Goal: Task Accomplishment & Management: Complete application form

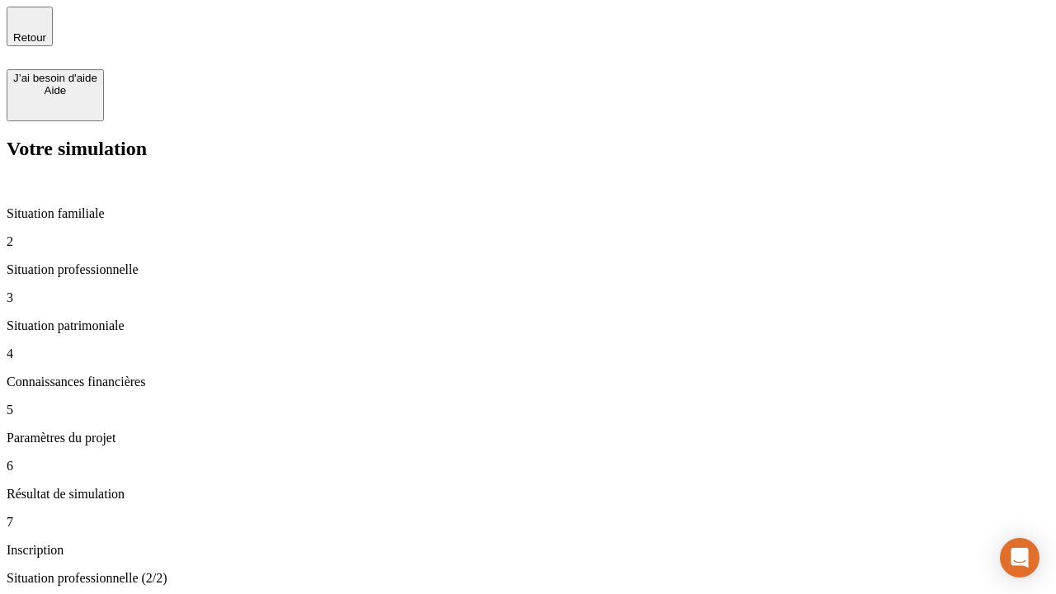
type input "30 000"
type input "40 000"
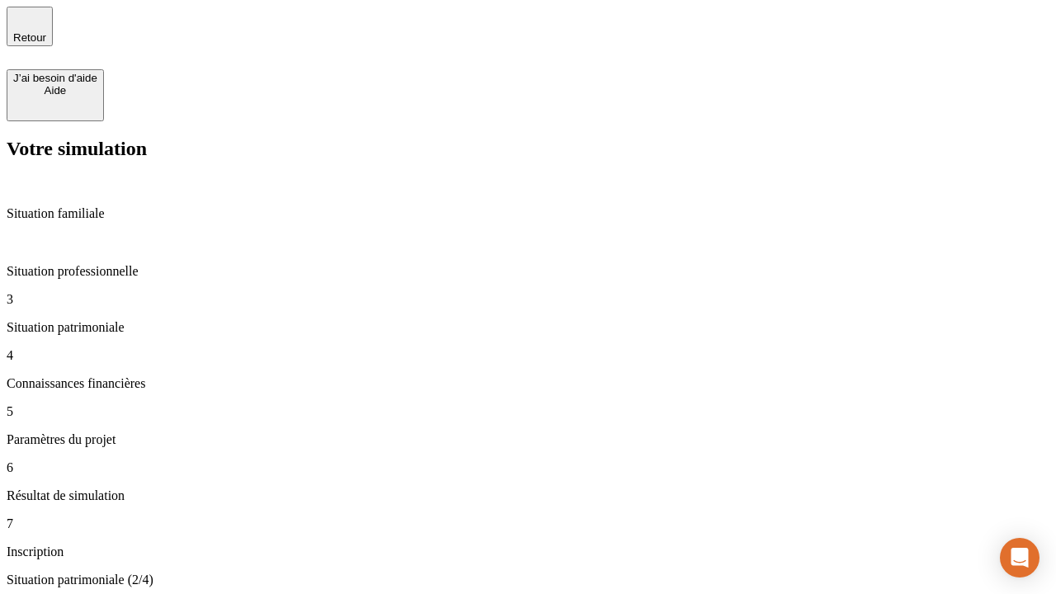
type input "1 100"
type input "20"
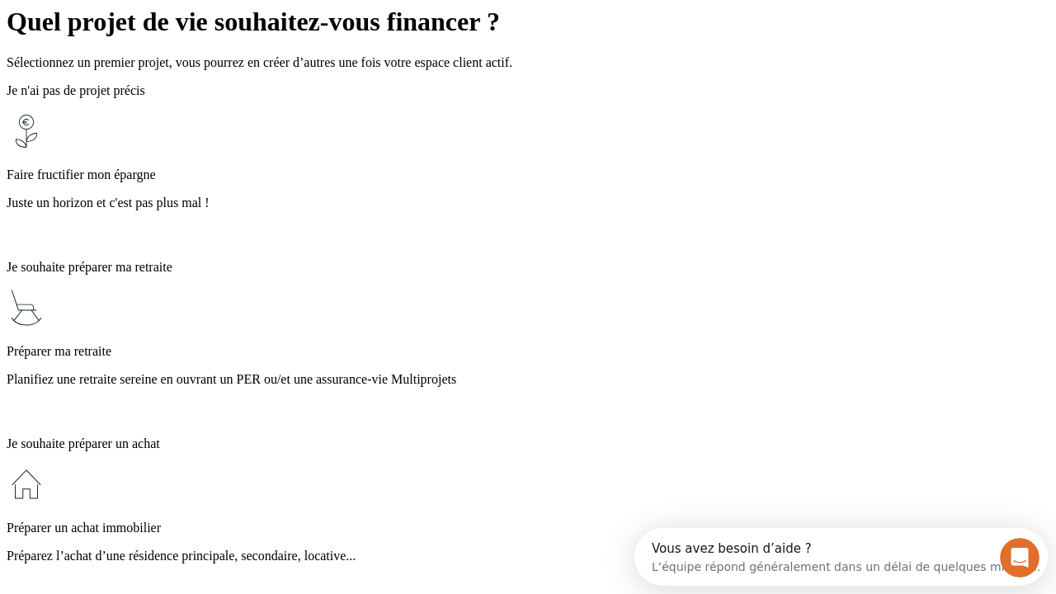
scroll to position [31, 0]
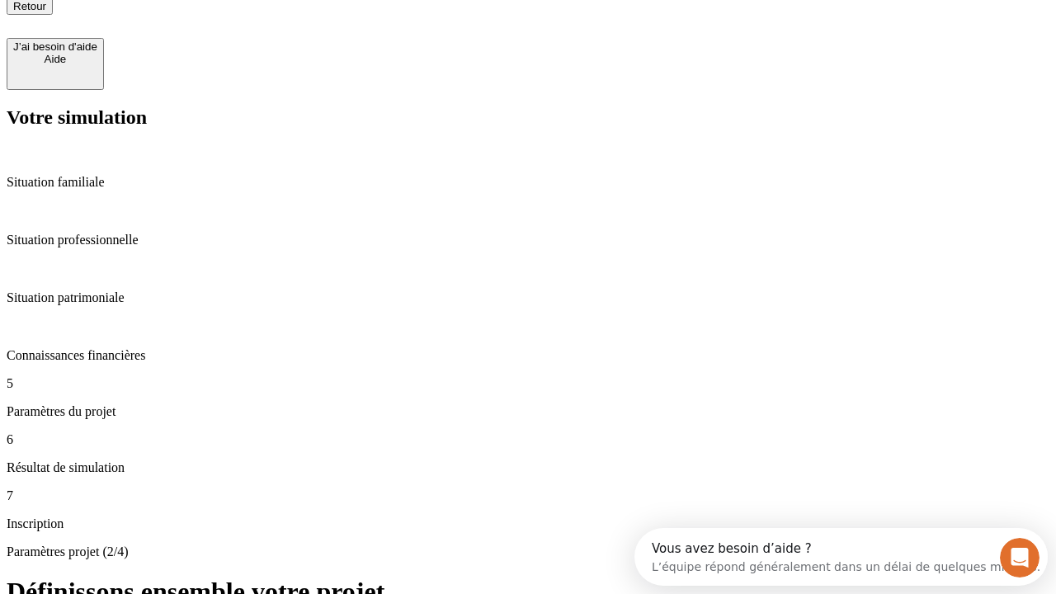
type input "40"
type input "50 000"
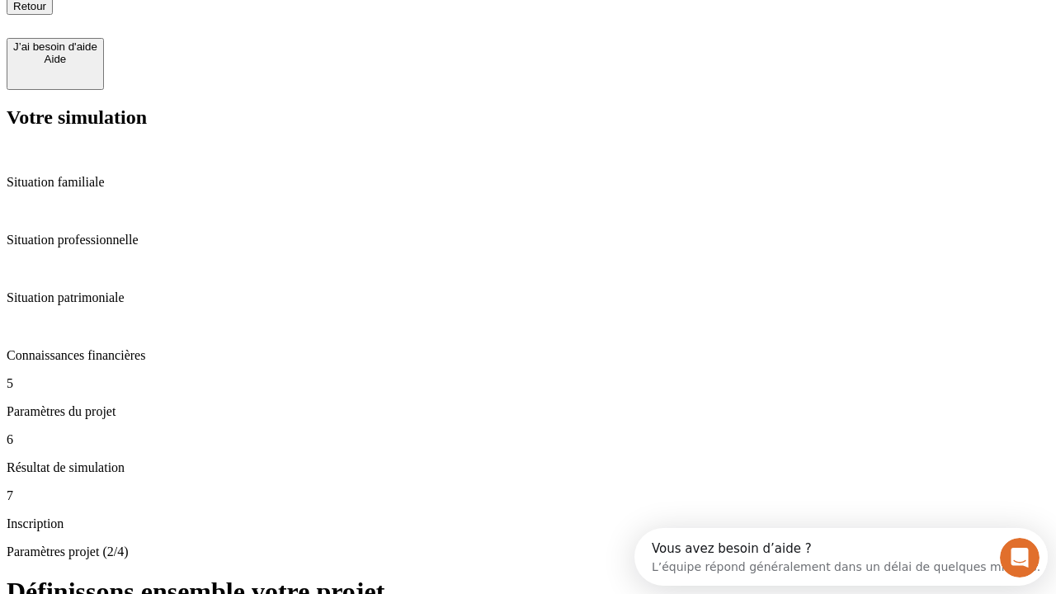
type input "640"
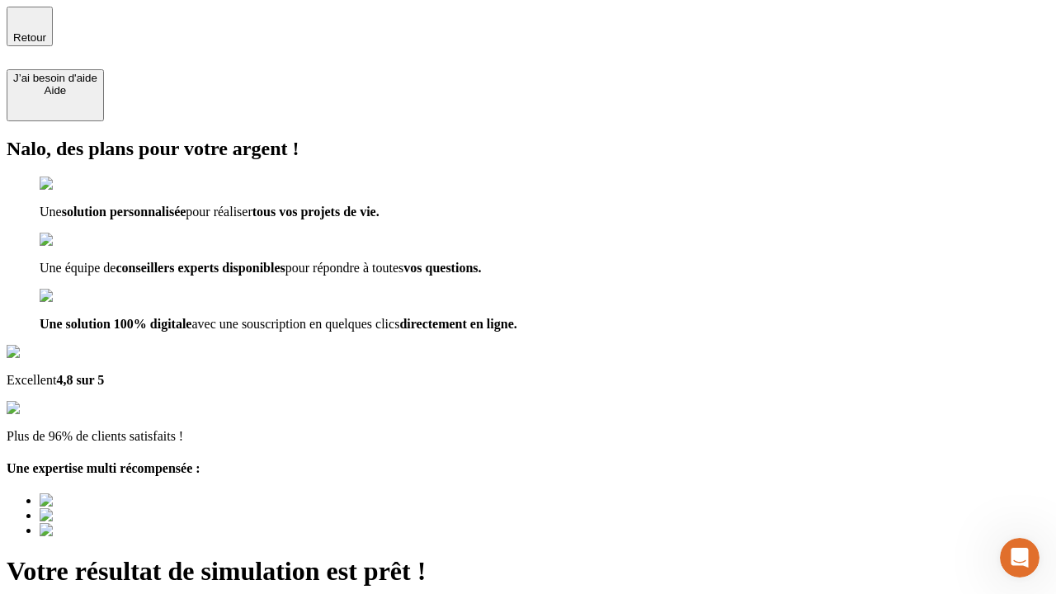
type input "[EMAIL_ADDRESS][DOMAIN_NAME]"
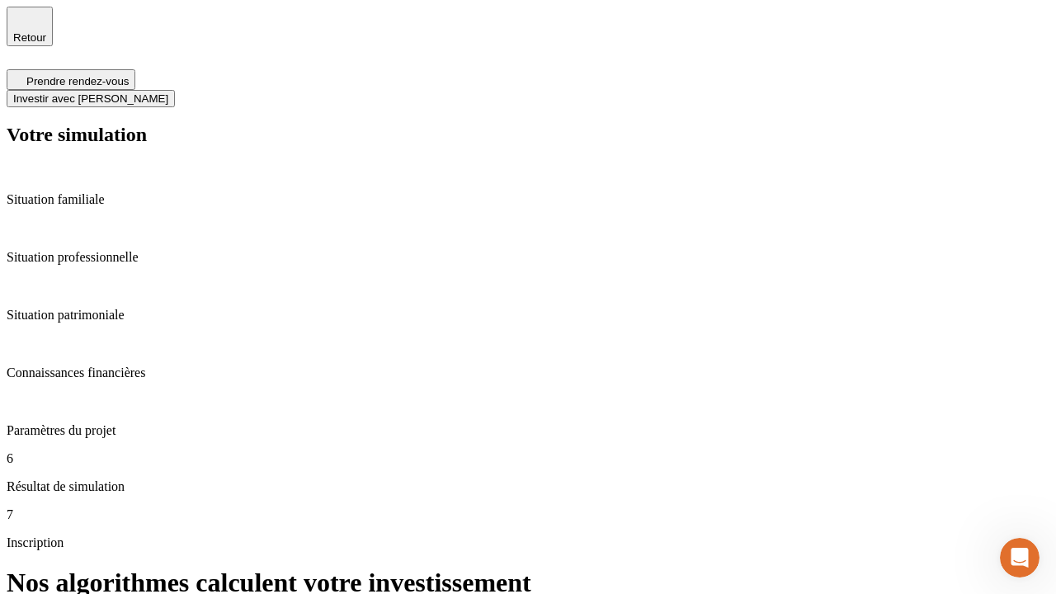
scroll to position [7, 0]
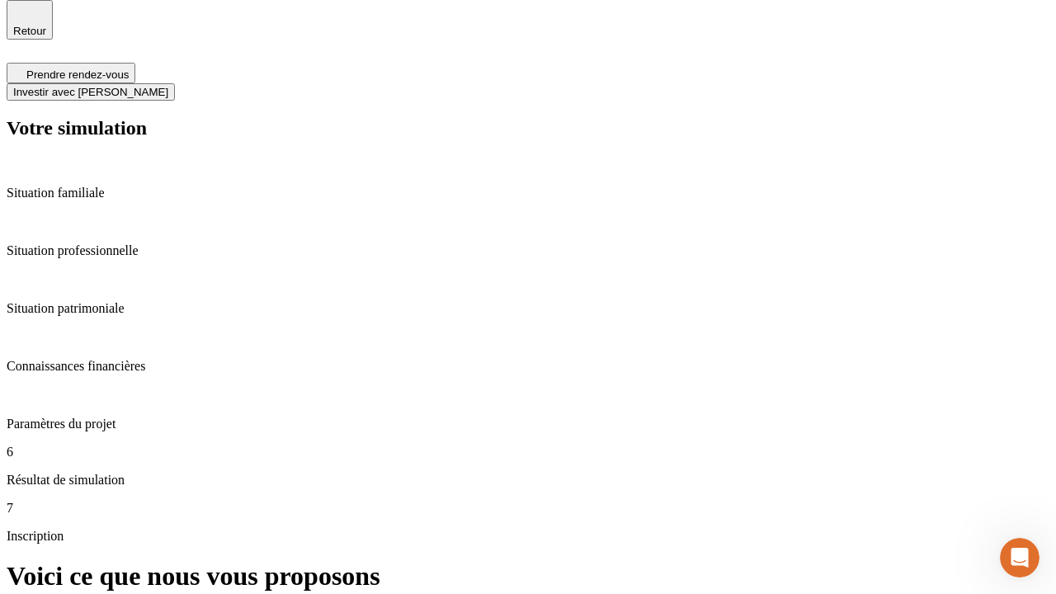
click at [168, 86] on span "Investir avec [PERSON_NAME]" at bounding box center [90, 92] width 155 height 12
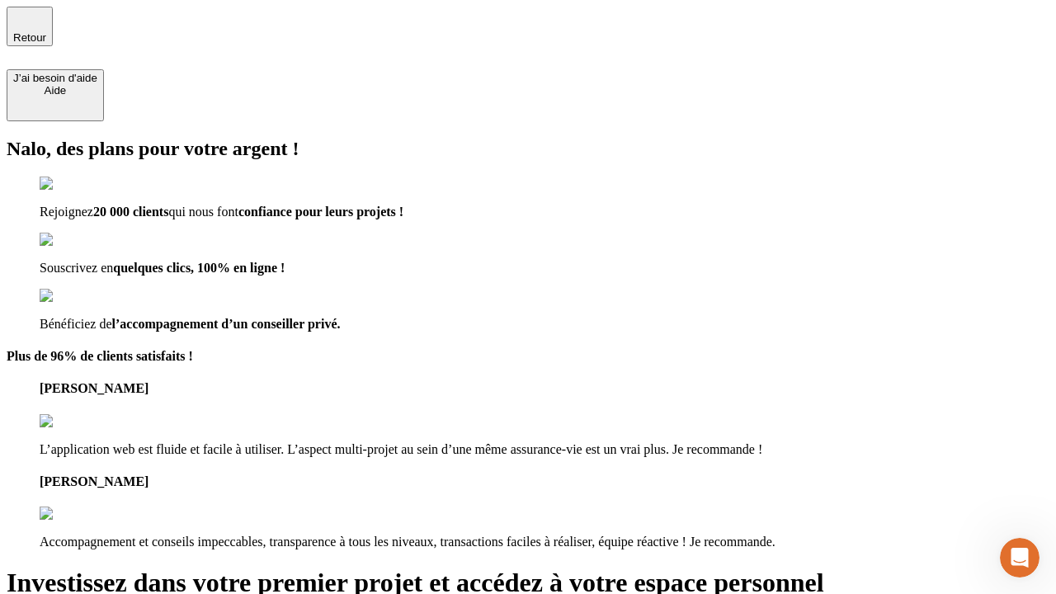
type input "abc"
